Goal: Task Accomplishment & Management: Manage account settings

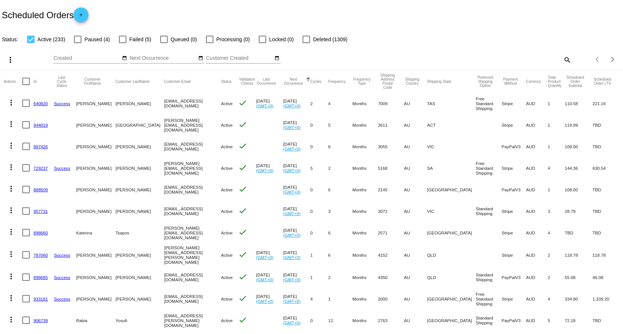
click at [563, 61] on mat-icon "search" at bounding box center [566, 60] width 9 height 12
click at [506, 62] on div "Search" at bounding box center [493, 56] width 155 height 14
click at [507, 58] on input "Search" at bounding box center [493, 58] width 155 height 6
paste input "[EMAIL_ADDRESS][DOMAIN_NAME]"
type input "[EMAIL_ADDRESS][DOMAIN_NAME]"
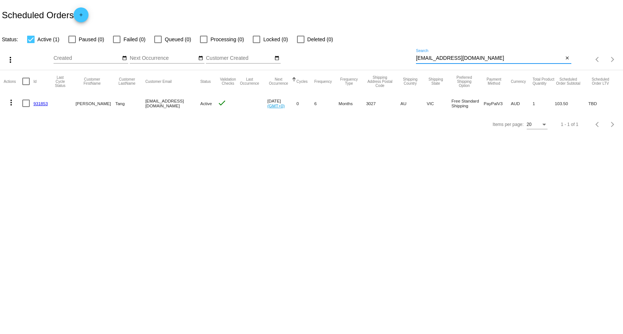
click at [40, 104] on link "931853" at bounding box center [40, 103] width 14 height 5
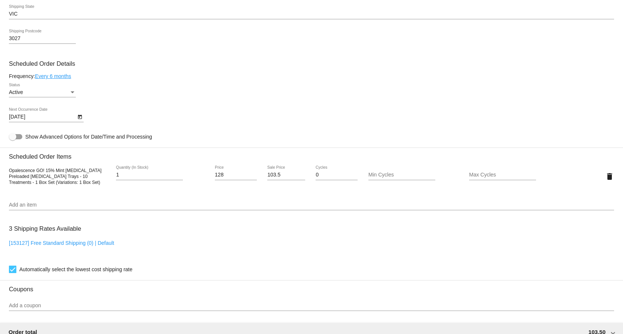
scroll to position [502, 0]
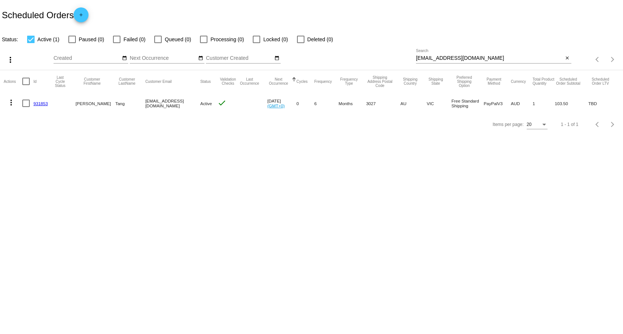
click at [13, 104] on mat-icon "more_vert" at bounding box center [11, 102] width 9 height 9
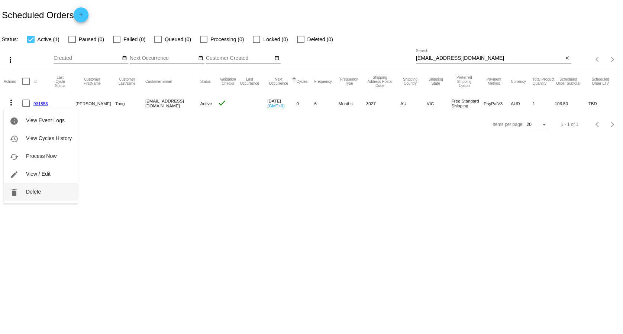
click at [38, 189] on span "Delete" at bounding box center [33, 192] width 15 height 6
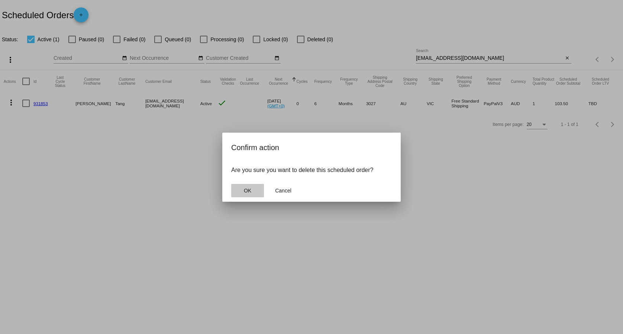
click at [251, 191] on span "OK" at bounding box center [247, 191] width 7 height 6
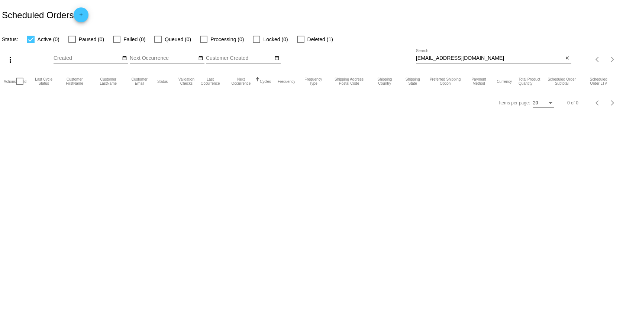
click at [504, 58] on input "[EMAIL_ADDRESS][DOMAIN_NAME]" at bounding box center [489, 58] width 147 height 6
paste input "[EMAIL_ADDRESS]"
type input "[EMAIL_ADDRESS]"
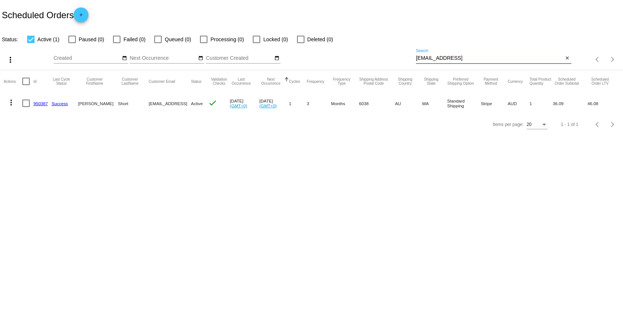
click at [40, 103] on link "950387" at bounding box center [40, 103] width 14 height 5
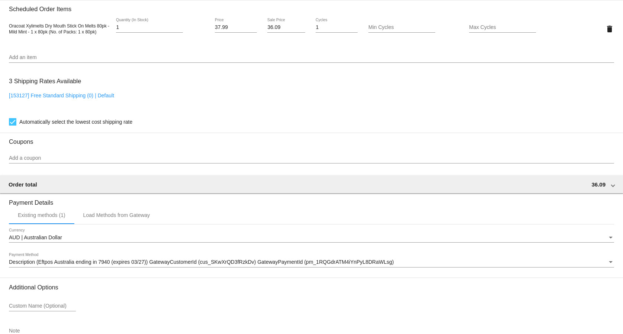
scroll to position [569, 0]
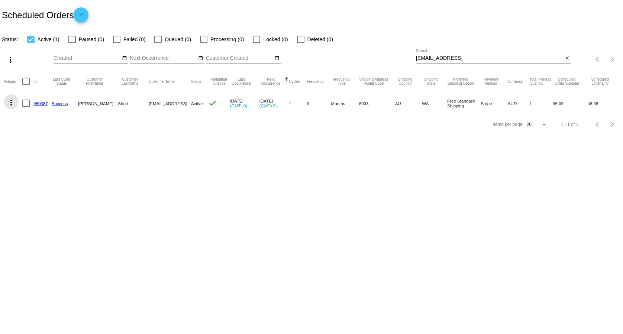
click at [12, 105] on mat-icon "more_vert" at bounding box center [11, 102] width 9 height 9
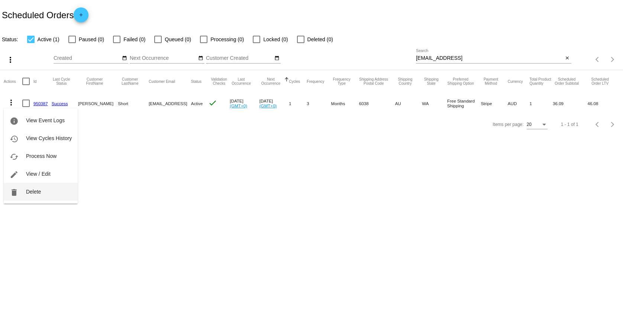
click at [39, 193] on span "Delete" at bounding box center [33, 192] width 15 height 6
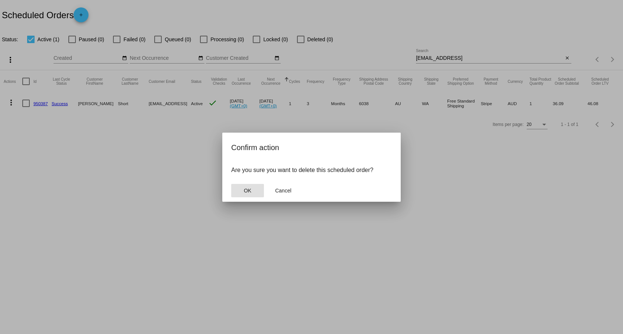
drag, startPoint x: 244, startPoint y: 187, endPoint x: 250, endPoint y: 185, distance: 6.5
click at [245, 187] on button "OK" at bounding box center [247, 190] width 33 height 13
